Goal: Task Accomplishment & Management: Manage account settings

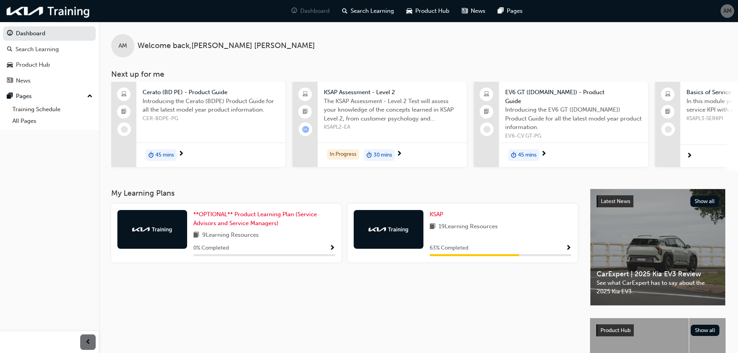
click at [725, 12] on span "AM" at bounding box center [727, 11] width 9 height 9
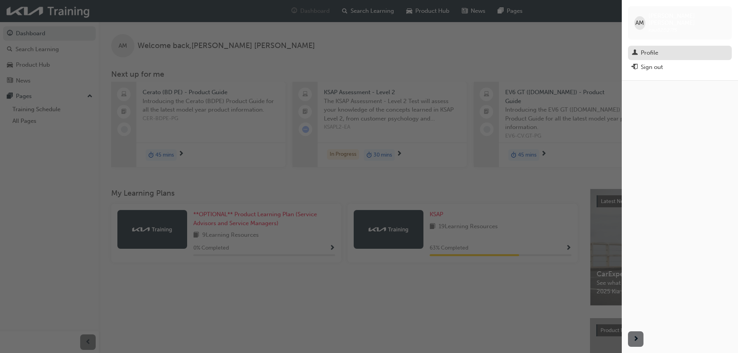
click at [662, 48] on div "Profile" at bounding box center [680, 53] width 96 height 10
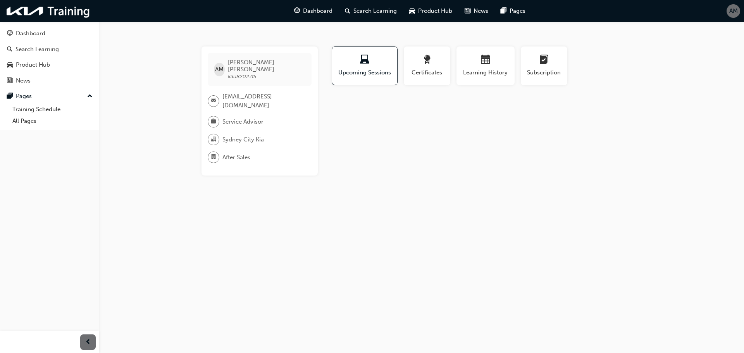
drag, startPoint x: 736, startPoint y: 0, endPoint x: 561, endPoint y: 119, distance: 211.3
click at [561, 119] on div "Profile Upcoming Sessions Certificates Learning History Subscription AM Andrew …" at bounding box center [486, 111] width 312 height 129
click at [731, 6] on div "AM" at bounding box center [734, 11] width 14 height 14
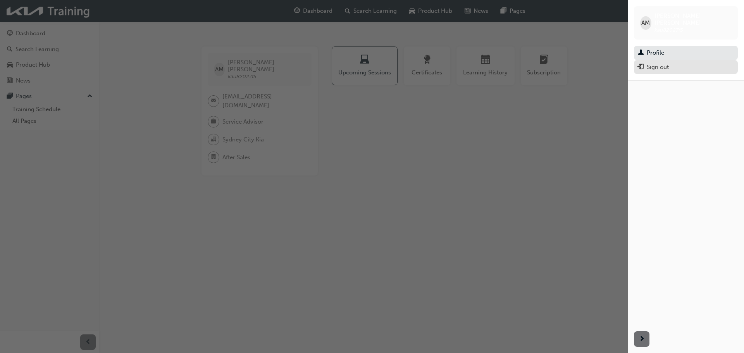
click at [661, 64] on div "Sign out" at bounding box center [658, 67] width 22 height 9
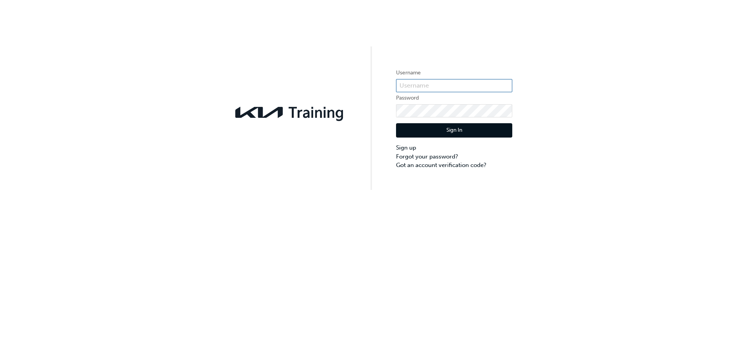
type input "KAU82027F5"
click at [663, 117] on div "Username KAU82027F5 Password Sign In Sign up Forgot your password? Got an accou…" at bounding box center [372, 95] width 744 height 190
click at [447, 133] on button "Sign In" at bounding box center [454, 130] width 116 height 15
